Goal: Contribute content

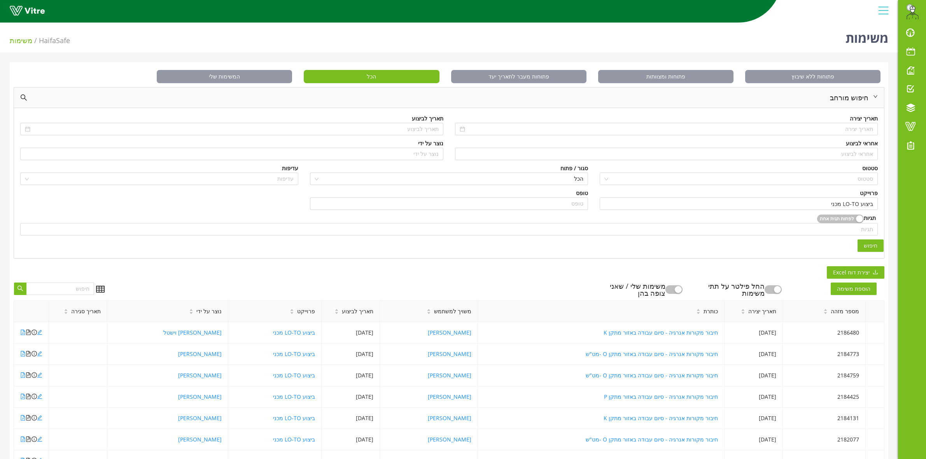
scroll to position [122, 0]
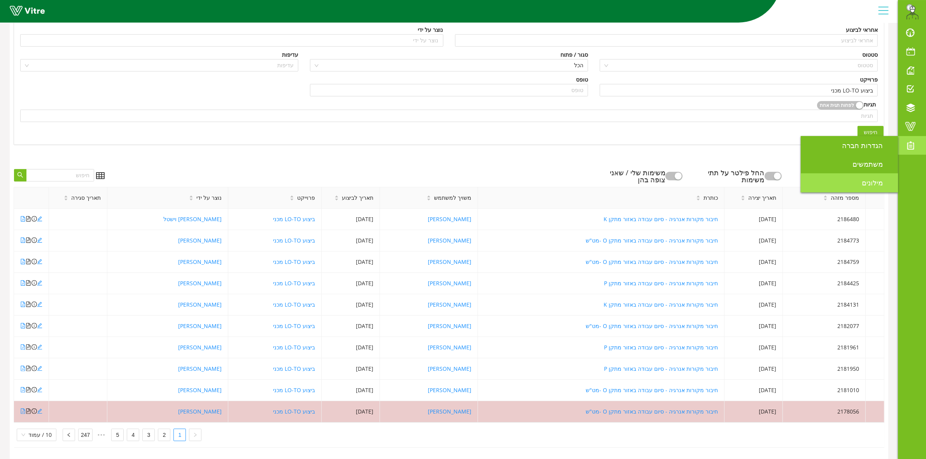
click at [885, 175] on link "מילונים" at bounding box center [849, 183] width 97 height 19
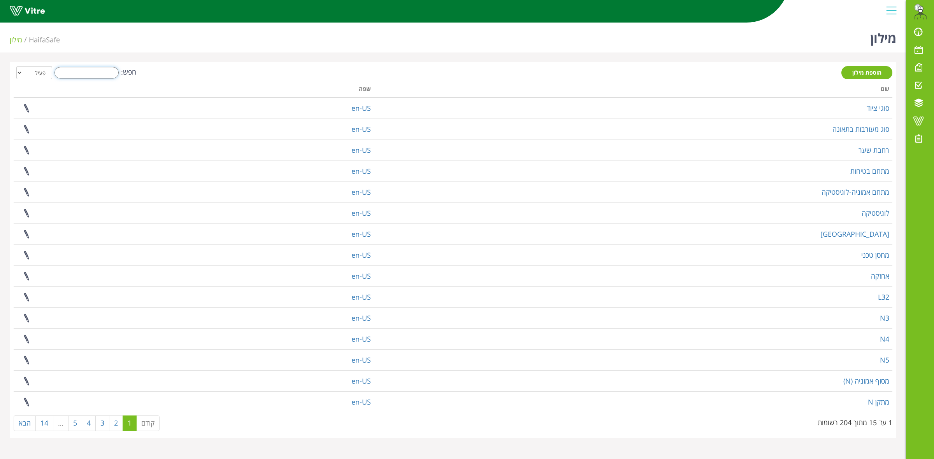
click at [89, 75] on input "חפש:" at bounding box center [86, 73] width 64 height 12
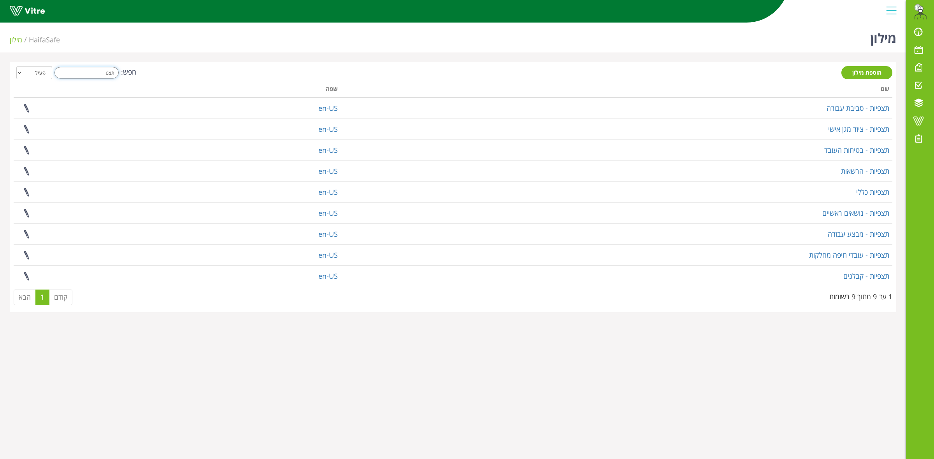
type input "תצפ"
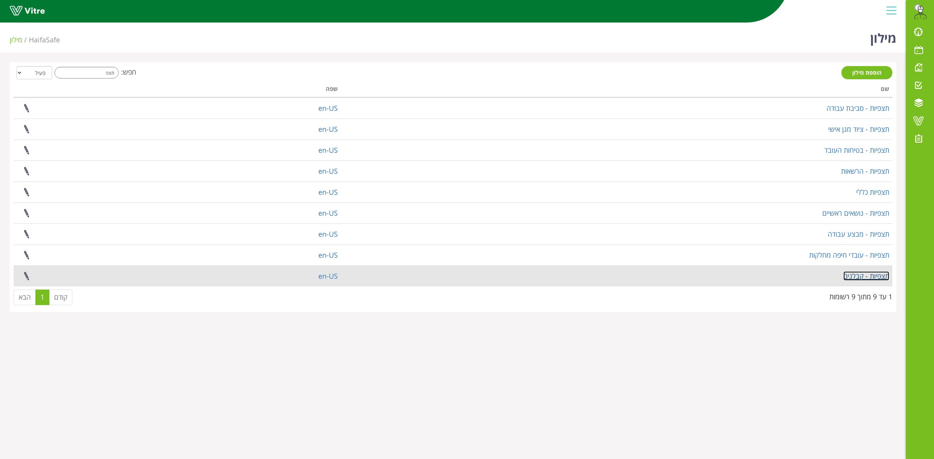
click at [864, 275] on link "תצפיות - קבלנים" at bounding box center [866, 276] width 46 height 9
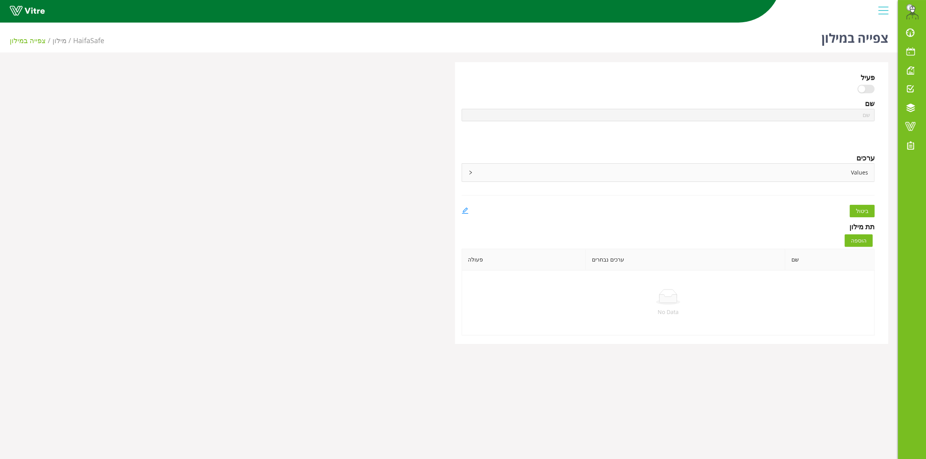
type input "תצפיות - קבלנים"
click at [467, 175] on div "Values" at bounding box center [668, 173] width 413 height 18
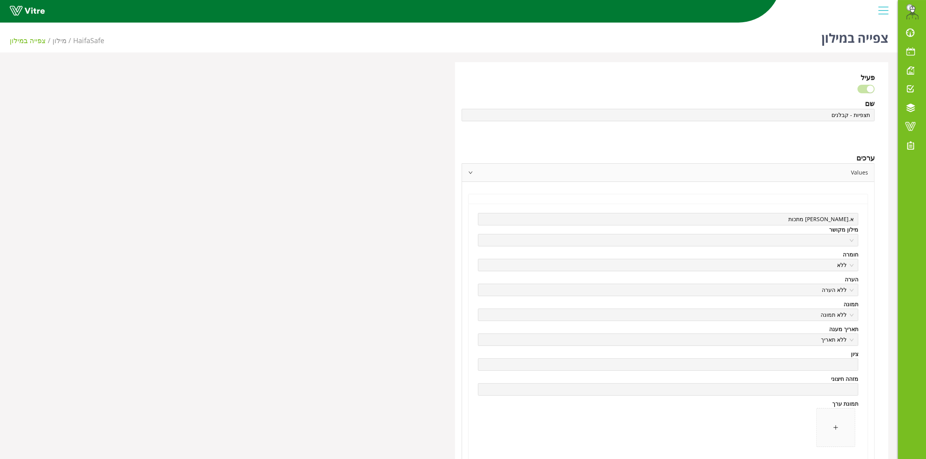
click at [468, 175] on icon "right" at bounding box center [470, 172] width 5 height 5
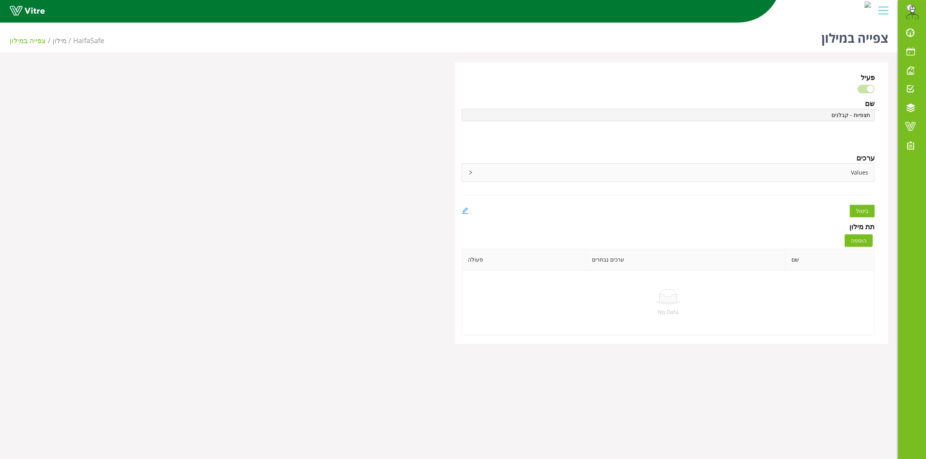
click at [468, 175] on icon "right" at bounding box center [470, 172] width 5 height 5
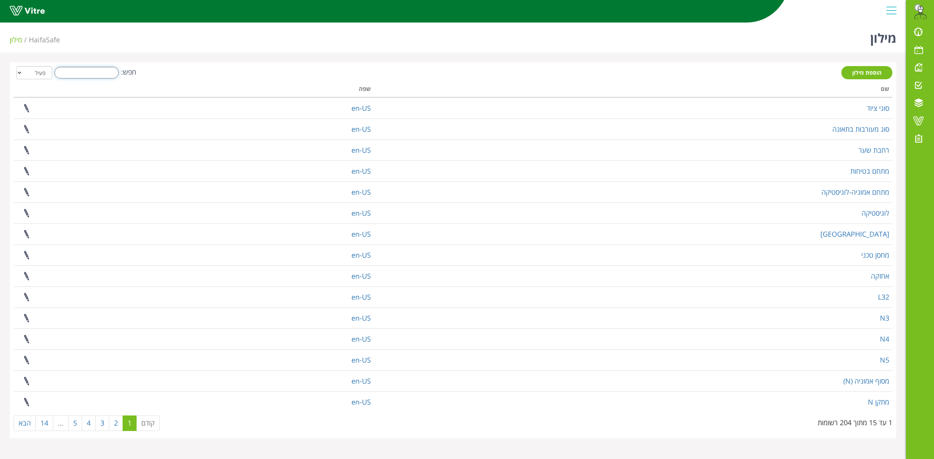
click at [86, 70] on input "חפש:" at bounding box center [86, 73] width 64 height 12
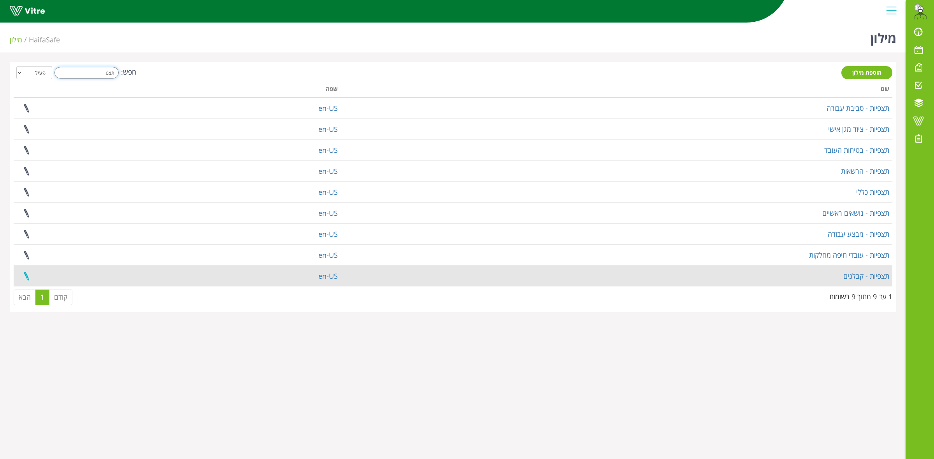
type input "תצפ"
click at [25, 279] on link at bounding box center [26, 276] width 19 height 21
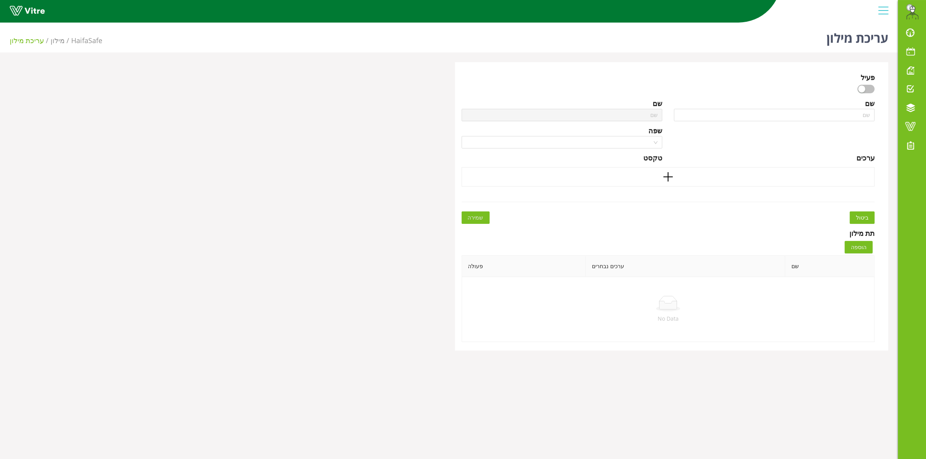
type input "תצפיות - קבלנים"
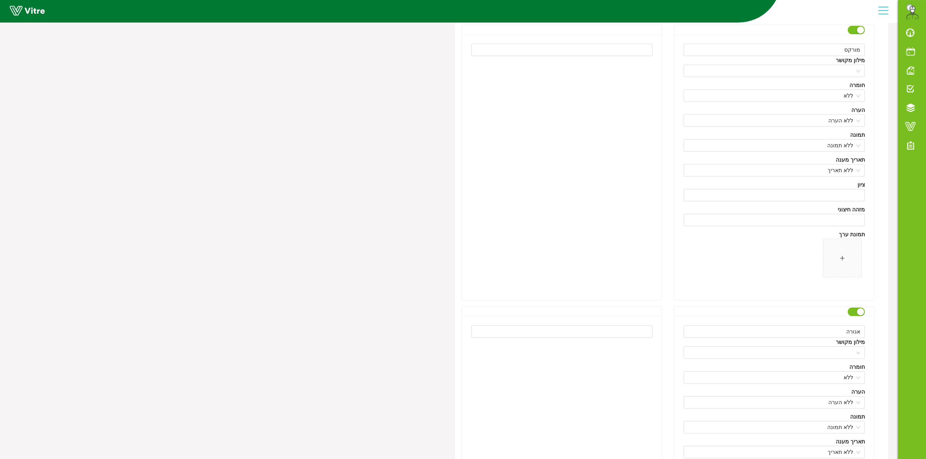
scroll to position [43639, 0]
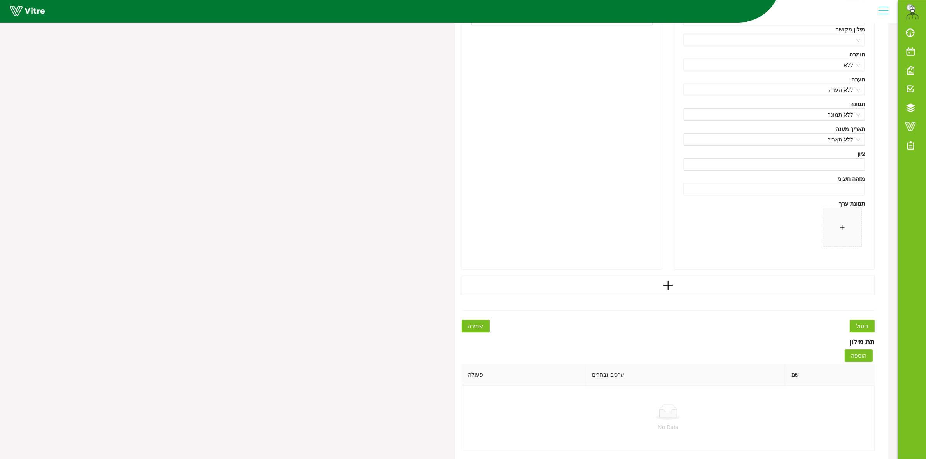
click at [666, 288] on icon "plus" at bounding box center [668, 286] width 12 height 12
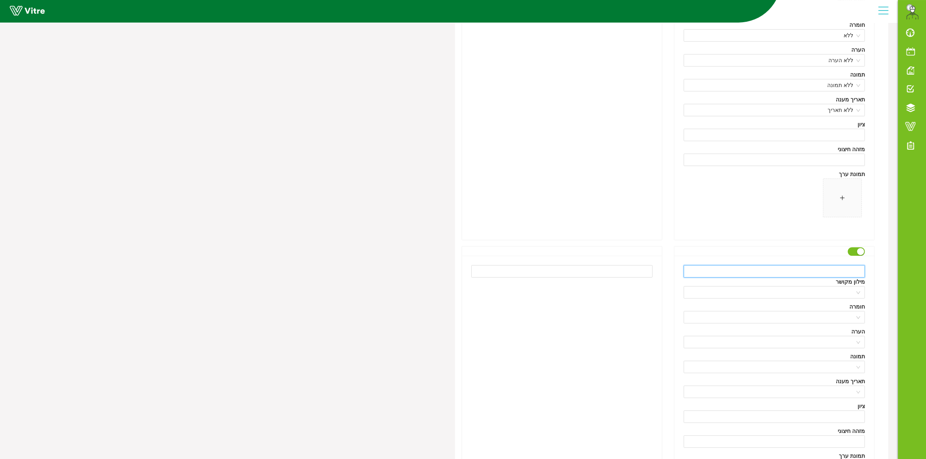
click at [785, 278] on input "text" at bounding box center [774, 271] width 181 height 12
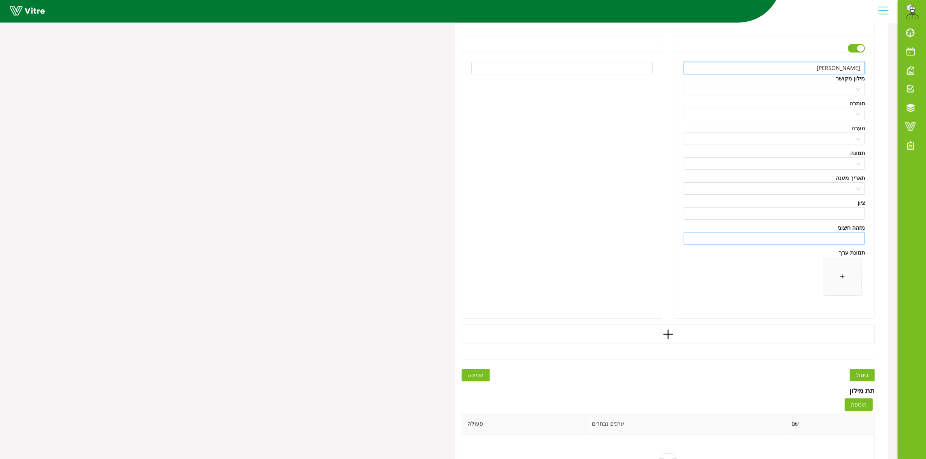
scroll to position [43882, 0]
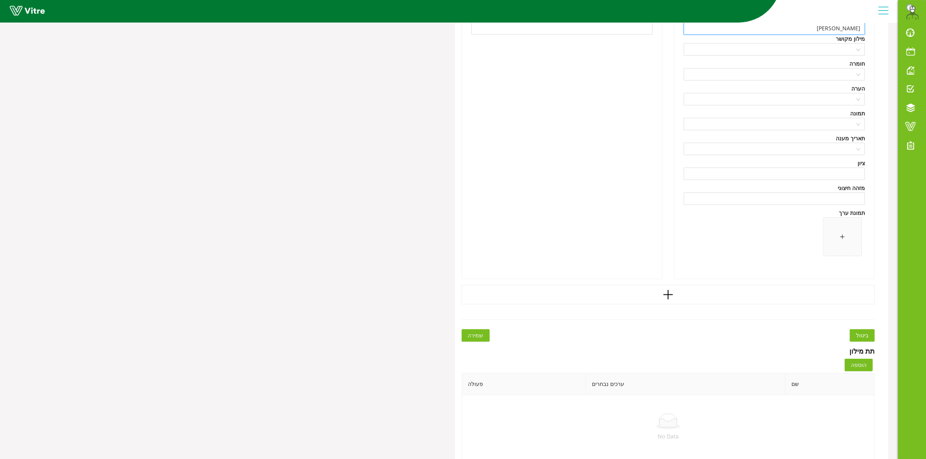
type input "[PERSON_NAME]"
click at [482, 340] on span "שמירה" at bounding box center [476, 335] width 16 height 9
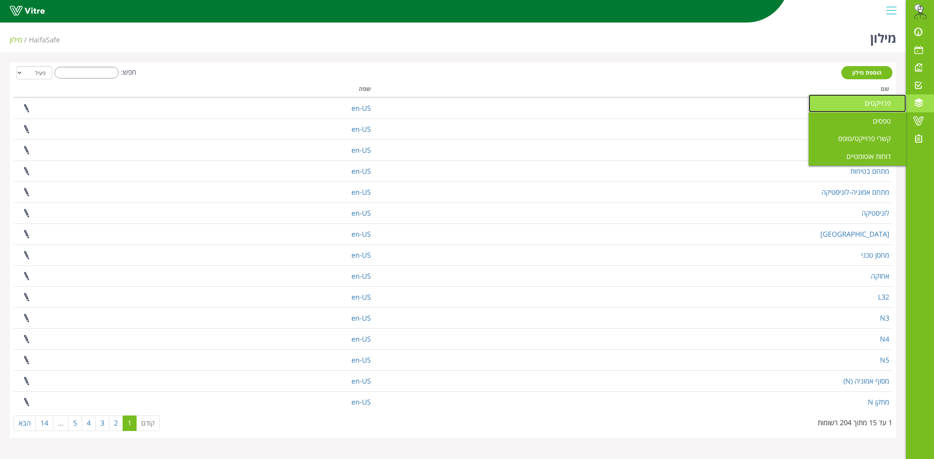
click at [878, 105] on span "פרוייקטים" at bounding box center [881, 102] width 35 height 9
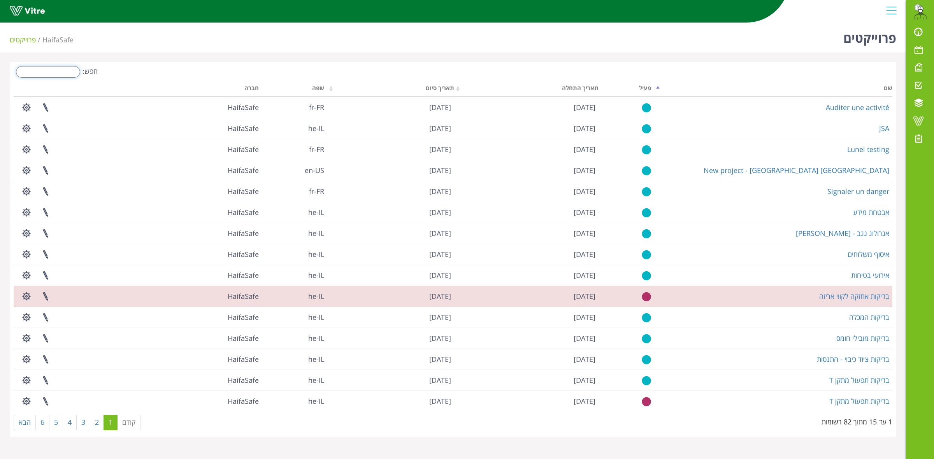
click at [64, 77] on input "חפש:" at bounding box center [48, 72] width 64 height 12
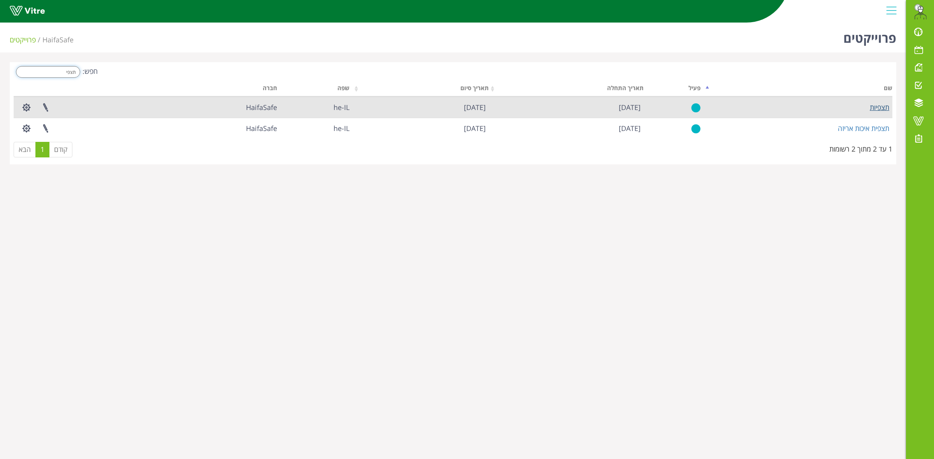
type input "תצפי"
click at [874, 109] on link "תצפיות" at bounding box center [878, 107] width 19 height 9
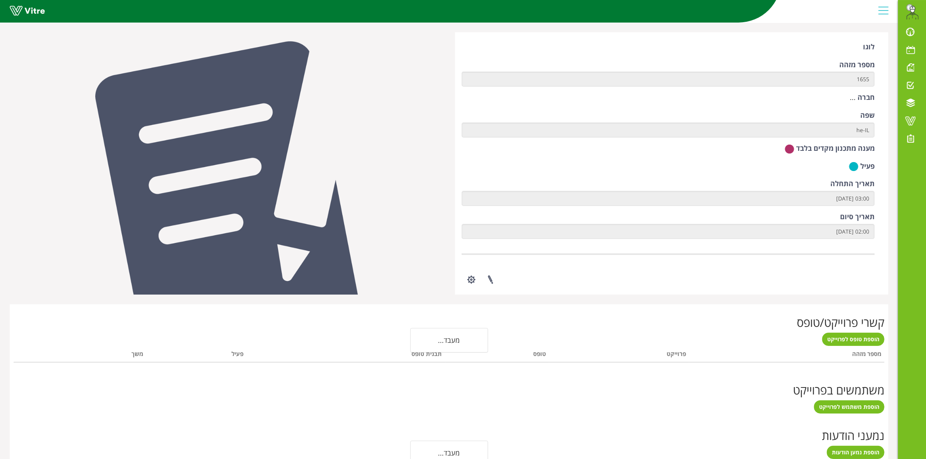
scroll to position [65, 0]
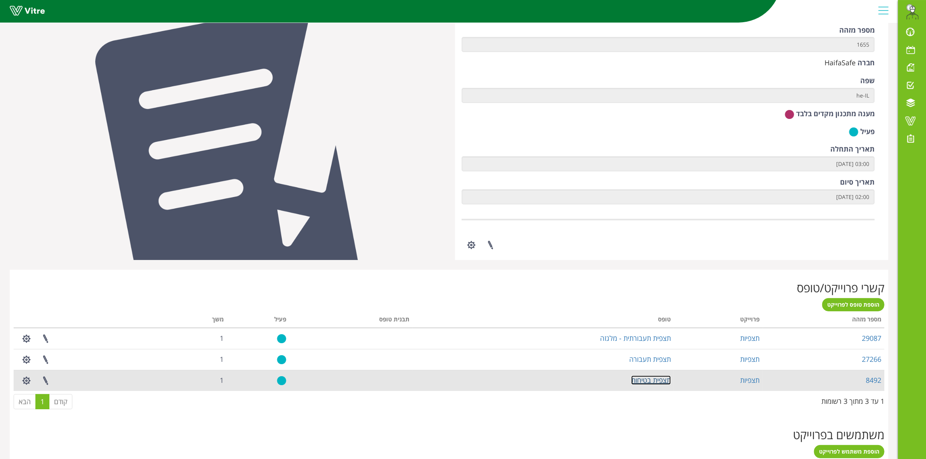
click at [650, 380] on link "תצפית בטיחות" at bounding box center [651, 380] width 40 height 9
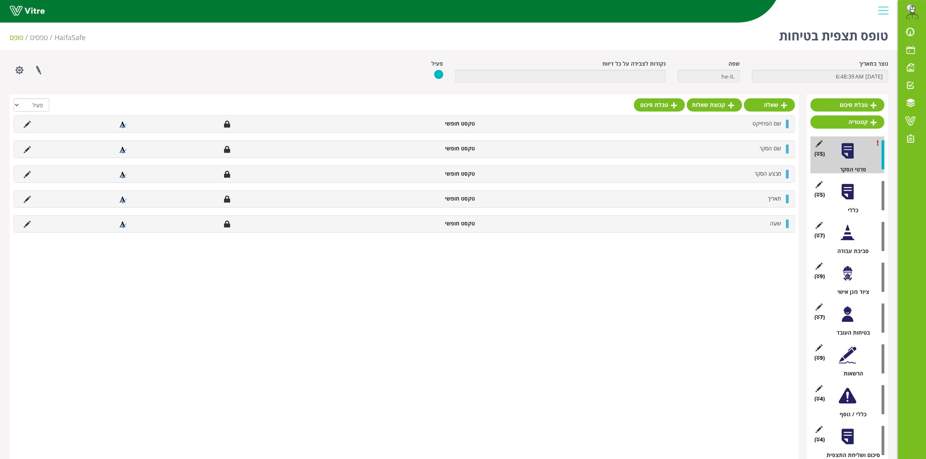
scroll to position [20, 0]
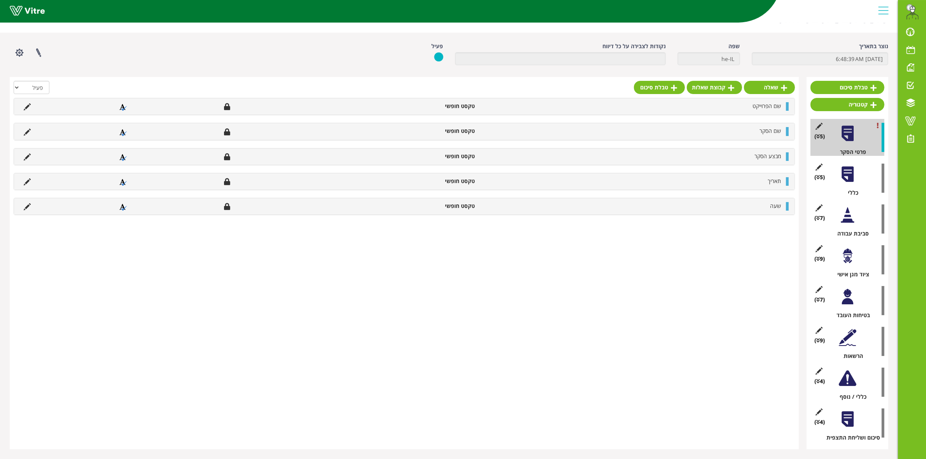
click at [849, 421] on div at bounding box center [848, 420] width 18 height 18
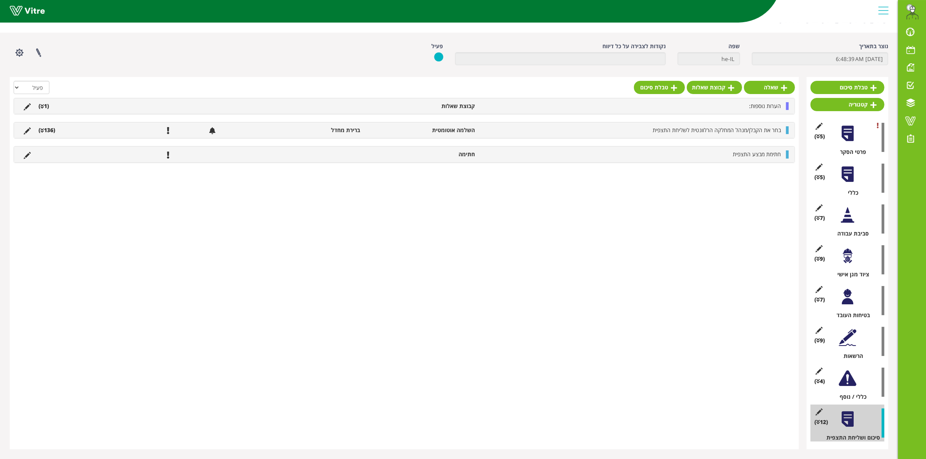
click at [49, 131] on li "(136 )" at bounding box center [47, 130] width 25 height 8
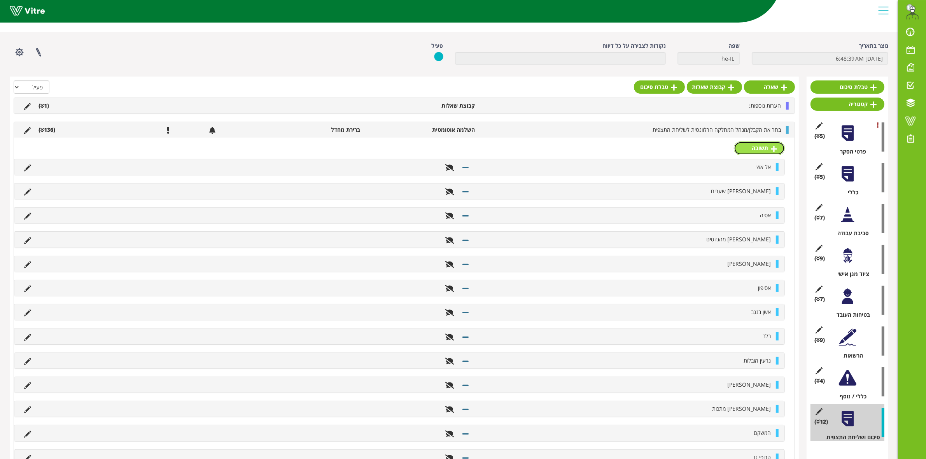
click at [771, 148] on icon at bounding box center [774, 148] width 6 height 7
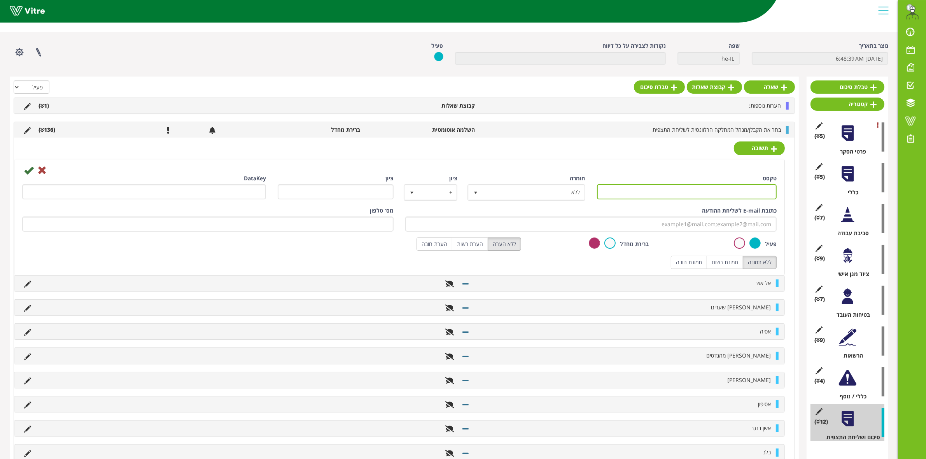
click at [733, 193] on input "טקסט" at bounding box center [687, 191] width 180 height 15
type input "[PERSON_NAME]"
click at [26, 171] on icon at bounding box center [28, 170] width 9 height 9
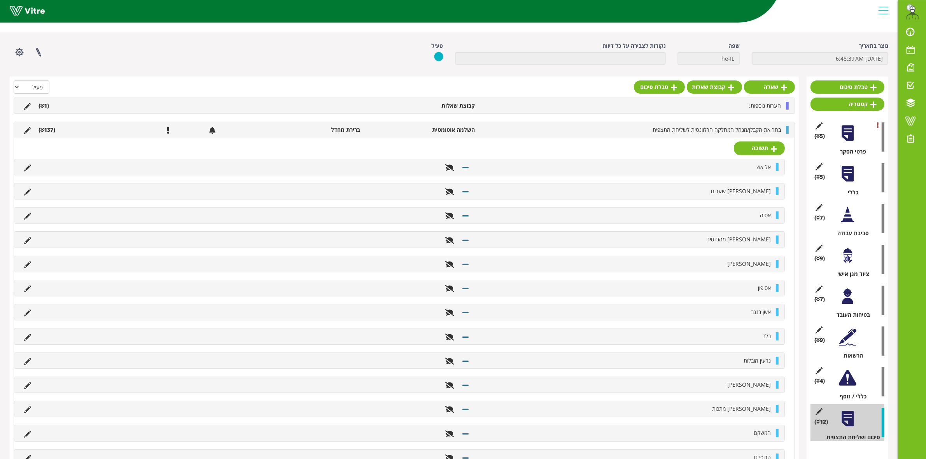
click at [165, 84] on div at bounding box center [405, 89] width 782 height 17
click at [47, 131] on li "(137 )" at bounding box center [47, 130] width 25 height 8
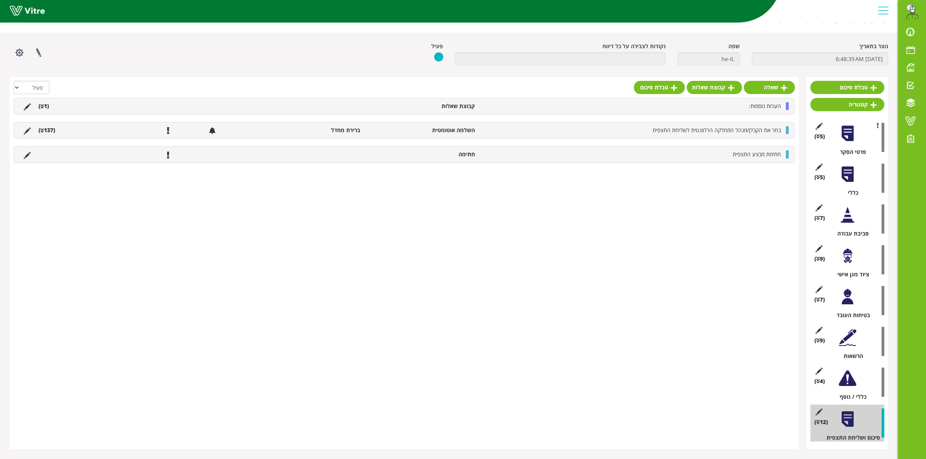
click at [405, 321] on div "שאלה קבוצת שאלות טבלת סיכום הכל פעיל לא פעיל הערות נוספות: קבוצת שאלות (1 ) שאל…" at bounding box center [404, 263] width 789 height 373
click at [914, 123] on span at bounding box center [910, 120] width 19 height 9
